Goal: Find specific page/section: Find specific page/section

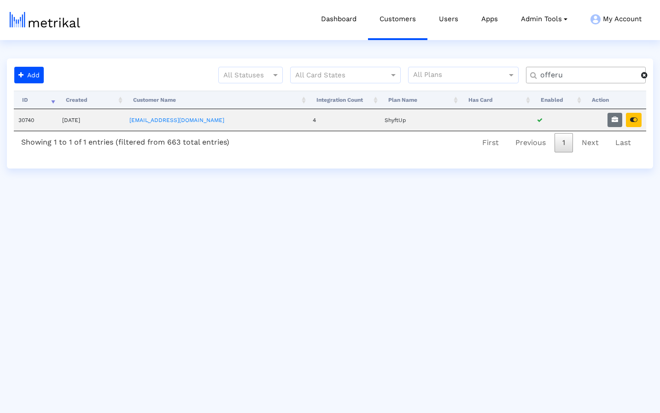
click at [645, 76] on span at bounding box center [644, 74] width 6 height 7
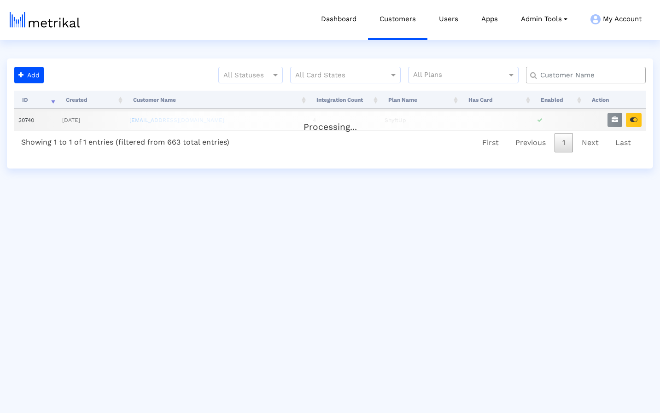
click at [592, 76] on input "text" at bounding box center [587, 75] width 108 height 10
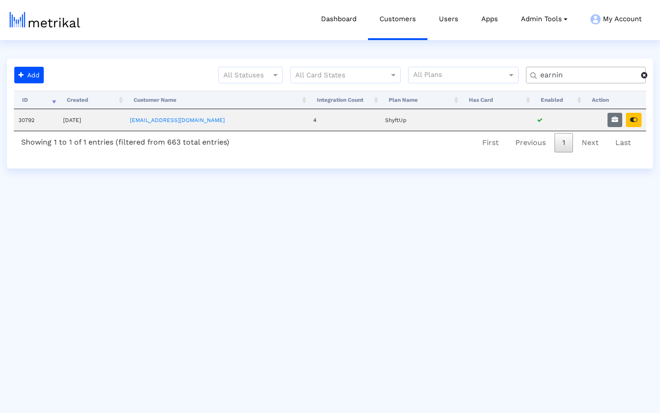
type input "earnin"
click at [573, 46] on html "Dashboard Customers Users Apps Admin Tools Task Manager Subscription Manager Pl…" at bounding box center [330, 84] width 660 height 168
click at [633, 121] on icon "button" at bounding box center [633, 119] width 7 height 6
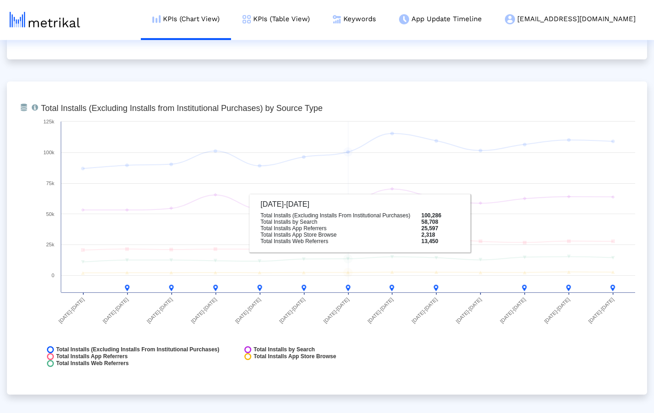
scroll to position [1003, 0]
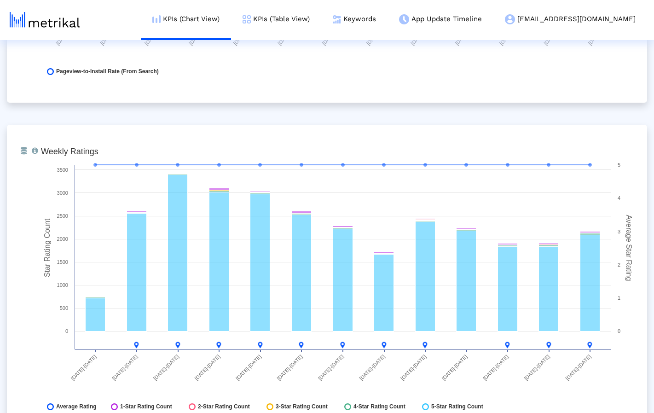
scroll to position [2380, 0]
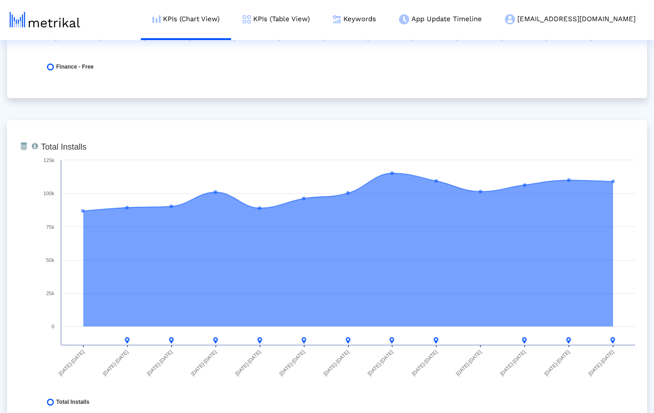
scroll to position [0, 0]
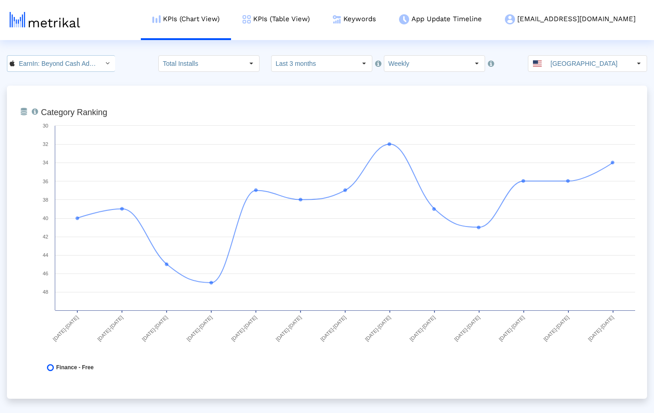
click at [87, 63] on input "EarnIn: Beyond Cash Advance < 723815926 >" at bounding box center [56, 64] width 83 height 16
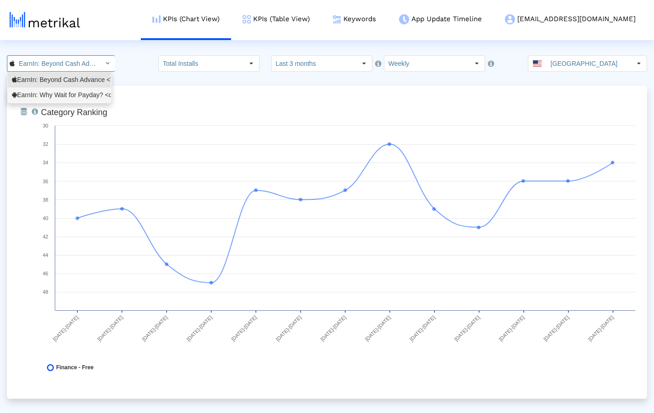
click at [71, 97] on div "EarnIn: Why Wait for Payday? <com.activehours>" at bounding box center [59, 95] width 95 height 9
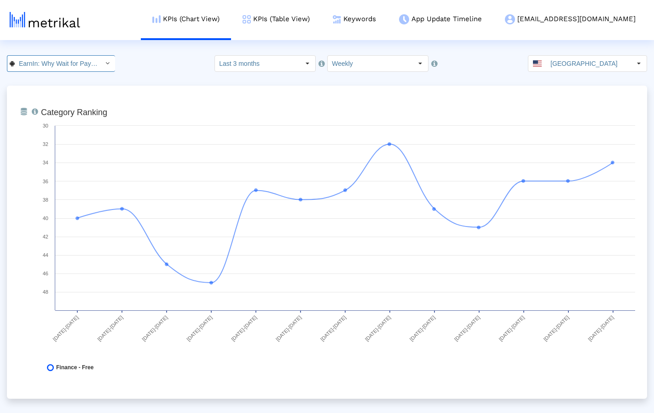
scroll to position [0, 72]
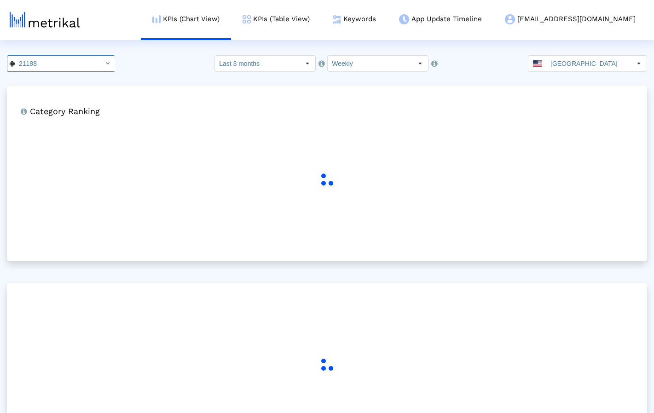
click at [139, 75] on crea-index "21188 Pull down to refresh... Release to refresh... Refreshing... EarnIn: Beyon…" at bounding box center [327, 261] width 654 height 413
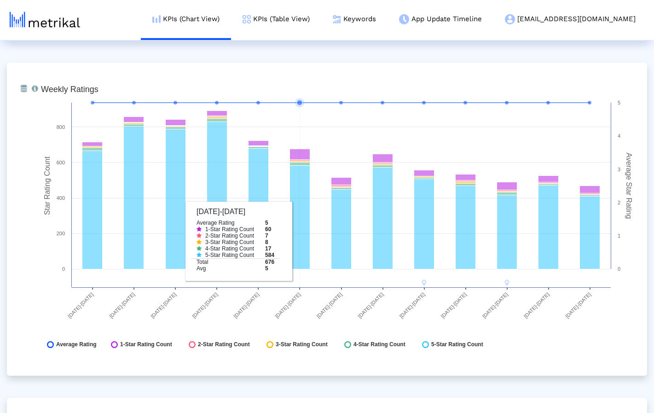
scroll to position [1356, 0]
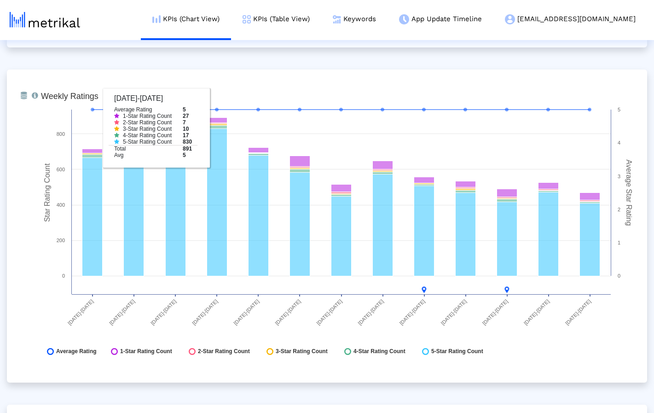
click at [147, 55] on div "From Database Ranking of the app in the Overall and Category Charts. Created wi…" at bounding box center [327, 393] width 640 height 3329
